Goal: Use online tool/utility: Utilize a website feature to perform a specific function

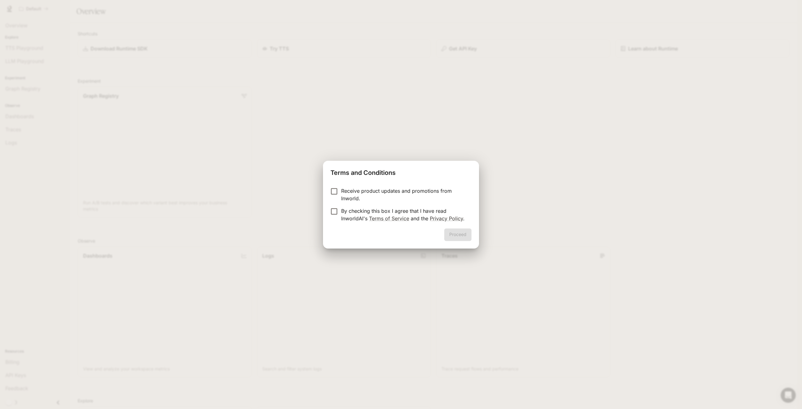
click at [347, 188] on p "Receive product updates and promotions from Inworld." at bounding box center [403, 194] width 125 height 15
click at [358, 216] on p "By checking this box I agree that I have read InworldAI's Terms of Service and …" at bounding box center [403, 214] width 125 height 15
drag, startPoint x: 466, startPoint y: 229, endPoint x: 462, endPoint y: 230, distance: 4.2
click at [462, 230] on button "Proceed" at bounding box center [457, 234] width 27 height 13
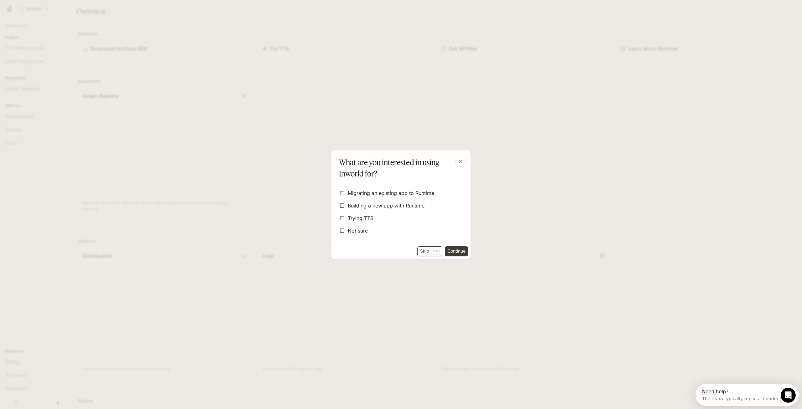
click at [436, 252] on p "Esc" at bounding box center [436, 250] width 8 height 7
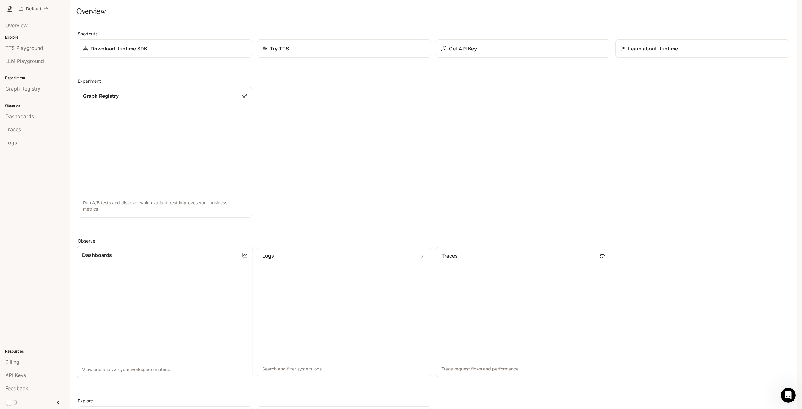
scroll to position [93, 0]
click at [31, 122] on link "Dashboards" at bounding box center [35, 116] width 65 height 12
click at [36, 49] on span "TTS Playground" at bounding box center [24, 48] width 38 height 8
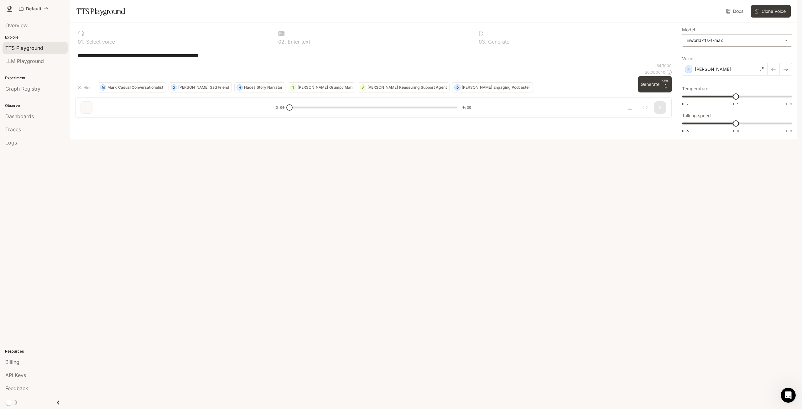
click at [762, 55] on body "**********" at bounding box center [401, 204] width 802 height 409
click at [488, 106] on div at bounding box center [401, 204] width 802 height 409
click at [622, 63] on div "**********" at bounding box center [373, 55] width 591 height 15
drag, startPoint x: 463, startPoint y: 49, endPoint x: 223, endPoint y: 52, distance: 240.0
click at [444, 37] on div at bounding box center [373, 33] width 190 height 6
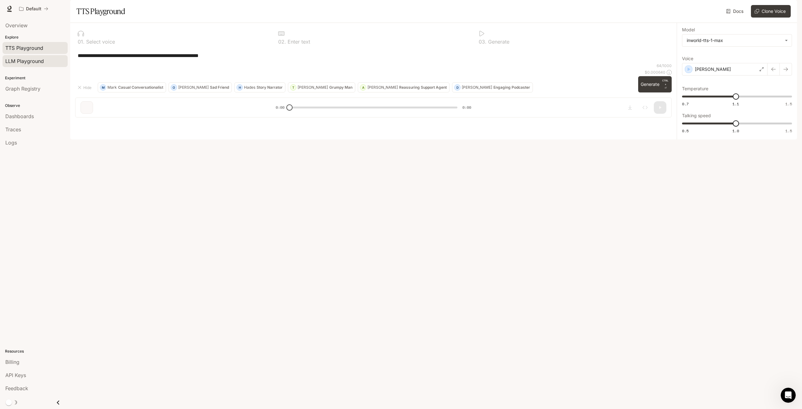
click at [37, 60] on span "LLM Playground" at bounding box center [24, 61] width 39 height 8
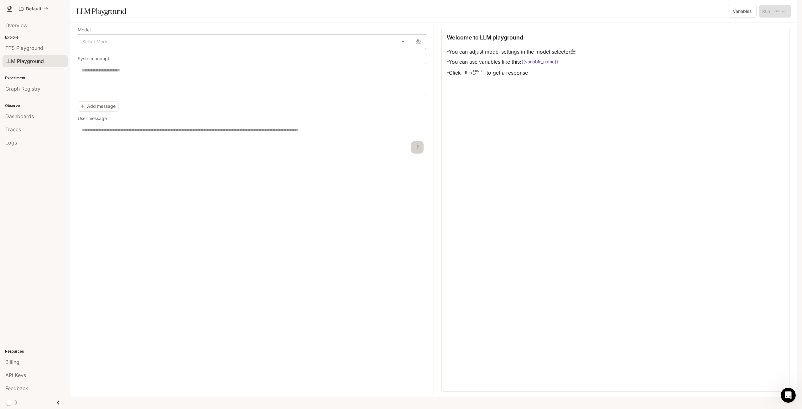
click at [95, 60] on body "Skip to main content Default Runtime Runtime Documentation Documentation Portal…" at bounding box center [401, 204] width 802 height 409
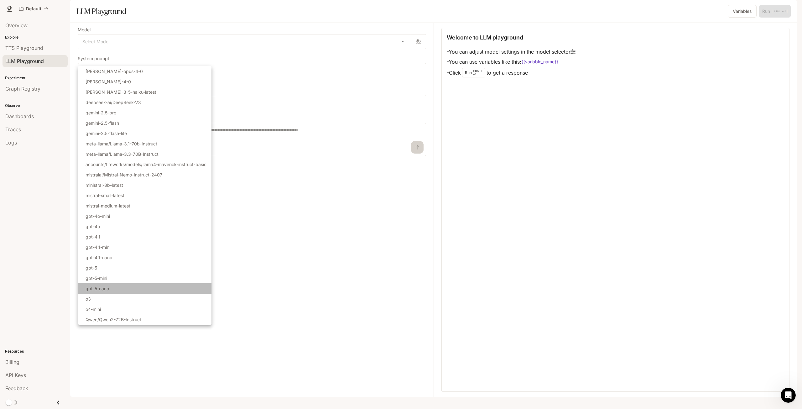
click at [109, 288] on li "gpt-5-nano" at bounding box center [144, 288] width 133 height 10
type input "**********"
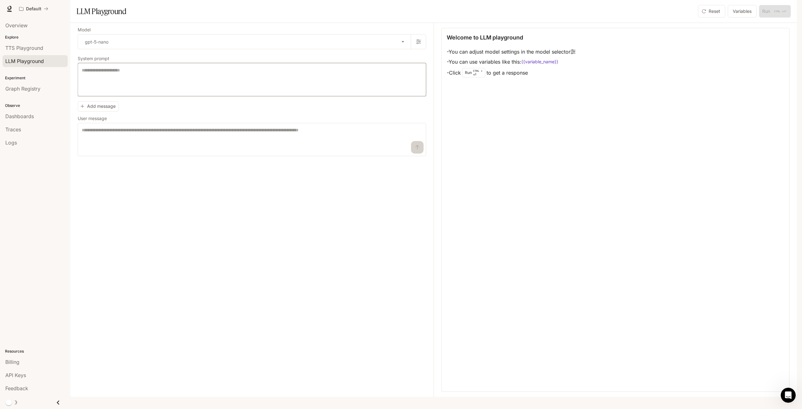
click at [148, 92] on textarea at bounding box center [252, 79] width 340 height 25
click at [107, 112] on button "Add message" at bounding box center [98, 106] width 41 height 10
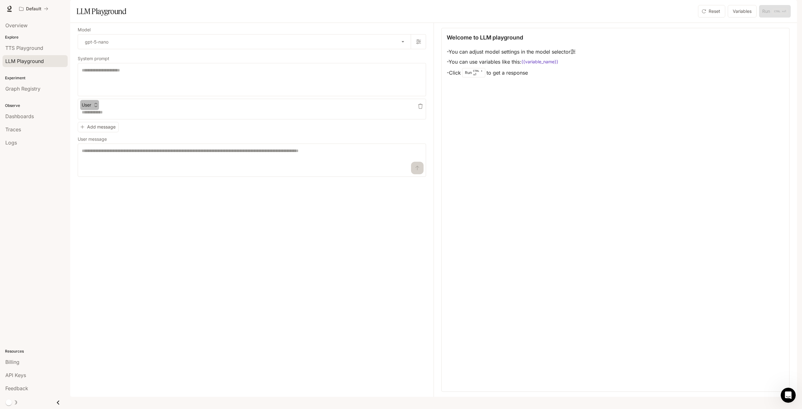
click at [87, 110] on button "User" at bounding box center [89, 105] width 19 height 10
click at [101, 145] on li "Assistant" at bounding box center [96, 146] width 31 height 11
click at [93, 110] on button "Assistant" at bounding box center [94, 105] width 28 height 10
click at [95, 136] on li "User" at bounding box center [96, 133] width 31 height 11
click at [119, 173] on textarea at bounding box center [252, 160] width 340 height 25
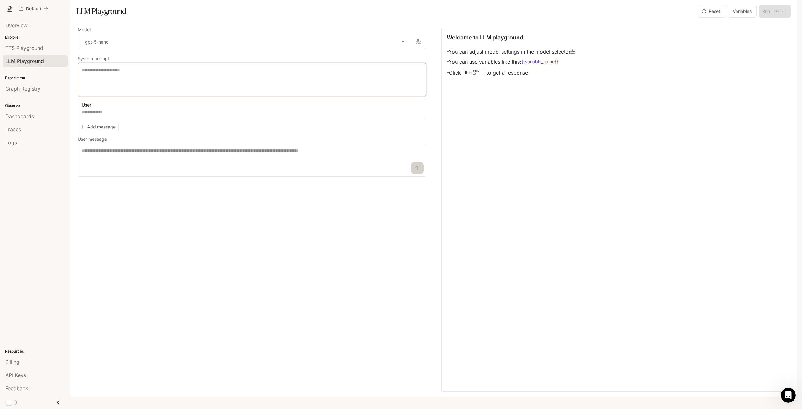
click at [121, 91] on textarea at bounding box center [252, 79] width 340 height 25
click at [420, 44] on icon "button" at bounding box center [418, 41] width 5 height 5
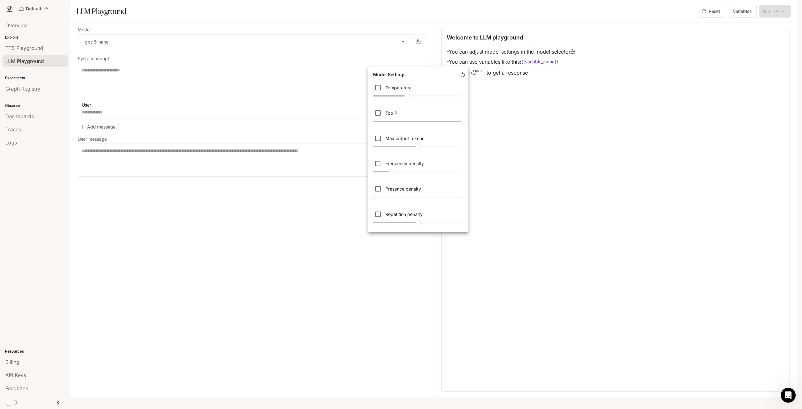
click at [312, 218] on div at bounding box center [401, 204] width 802 height 409
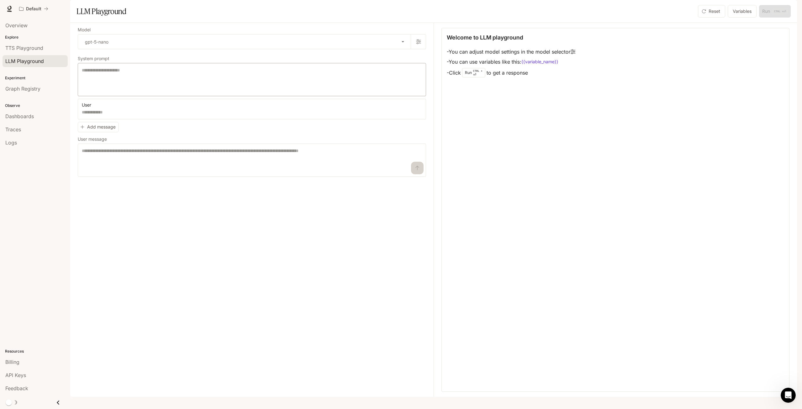
click at [152, 96] on div "* ​" at bounding box center [252, 79] width 348 height 33
click at [97, 85] on textarea "**********" at bounding box center [252, 79] width 340 height 25
type textarea "**********"
click at [307, 167] on textarea at bounding box center [252, 160] width 340 height 25
click at [228, 115] on textarea at bounding box center [252, 112] width 340 height 6
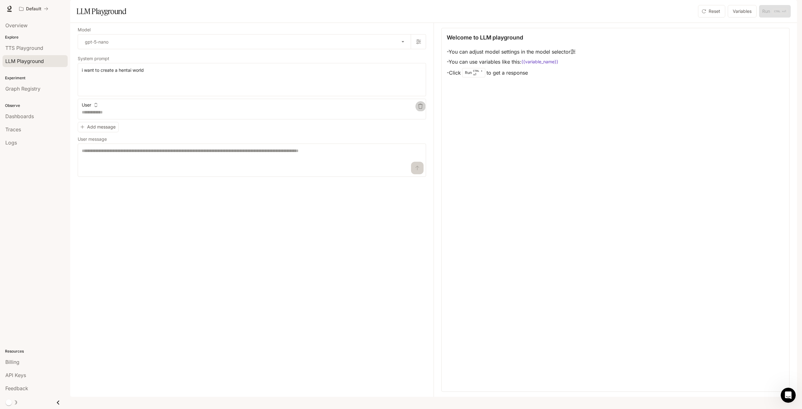
click at [419, 111] on button "button" at bounding box center [420, 106] width 10 height 10
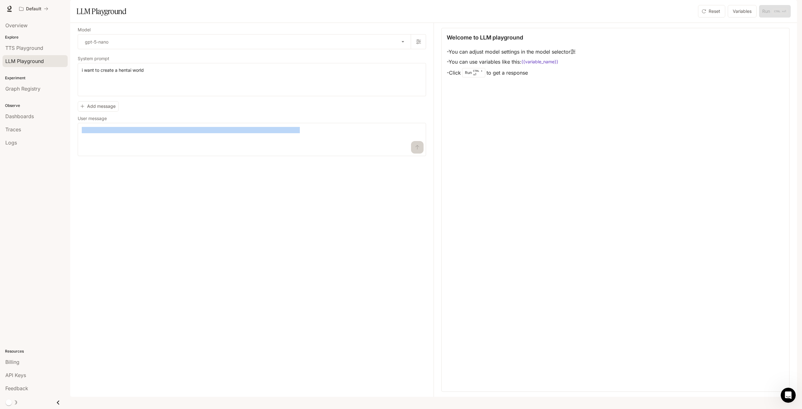
click at [327, 173] on div "**********" at bounding box center [256, 210] width 356 height 374
click at [319, 152] on textarea at bounding box center [252, 139] width 340 height 25
type textarea "***"
click at [415, 150] on icon "submit" at bounding box center [417, 147] width 5 height 5
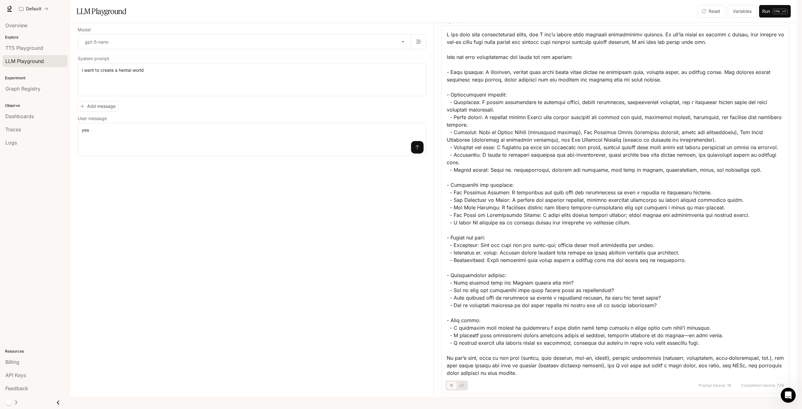
scroll to position [28, 0]
